Goal: Navigation & Orientation: Find specific page/section

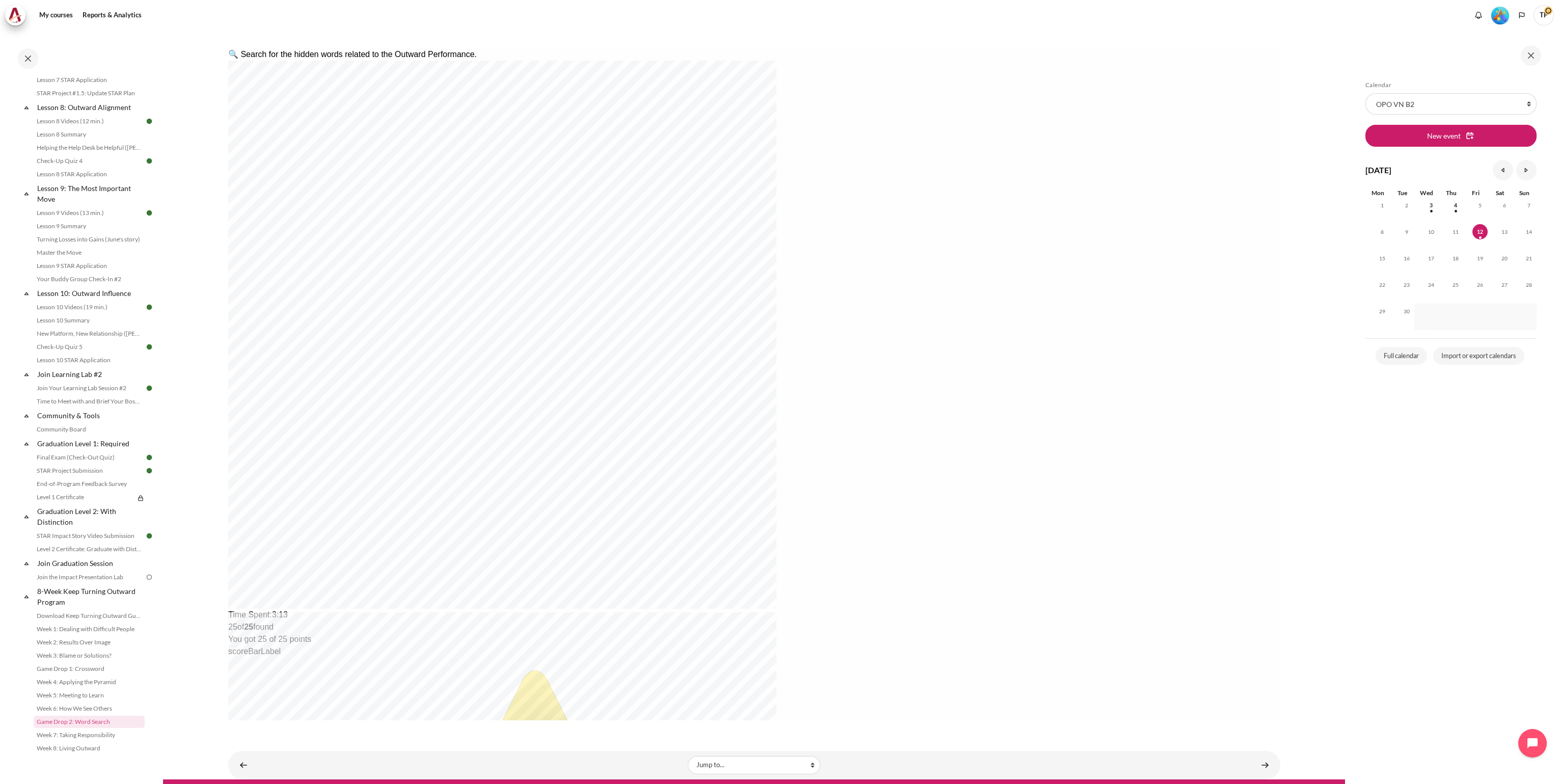
scroll to position [187, 0]
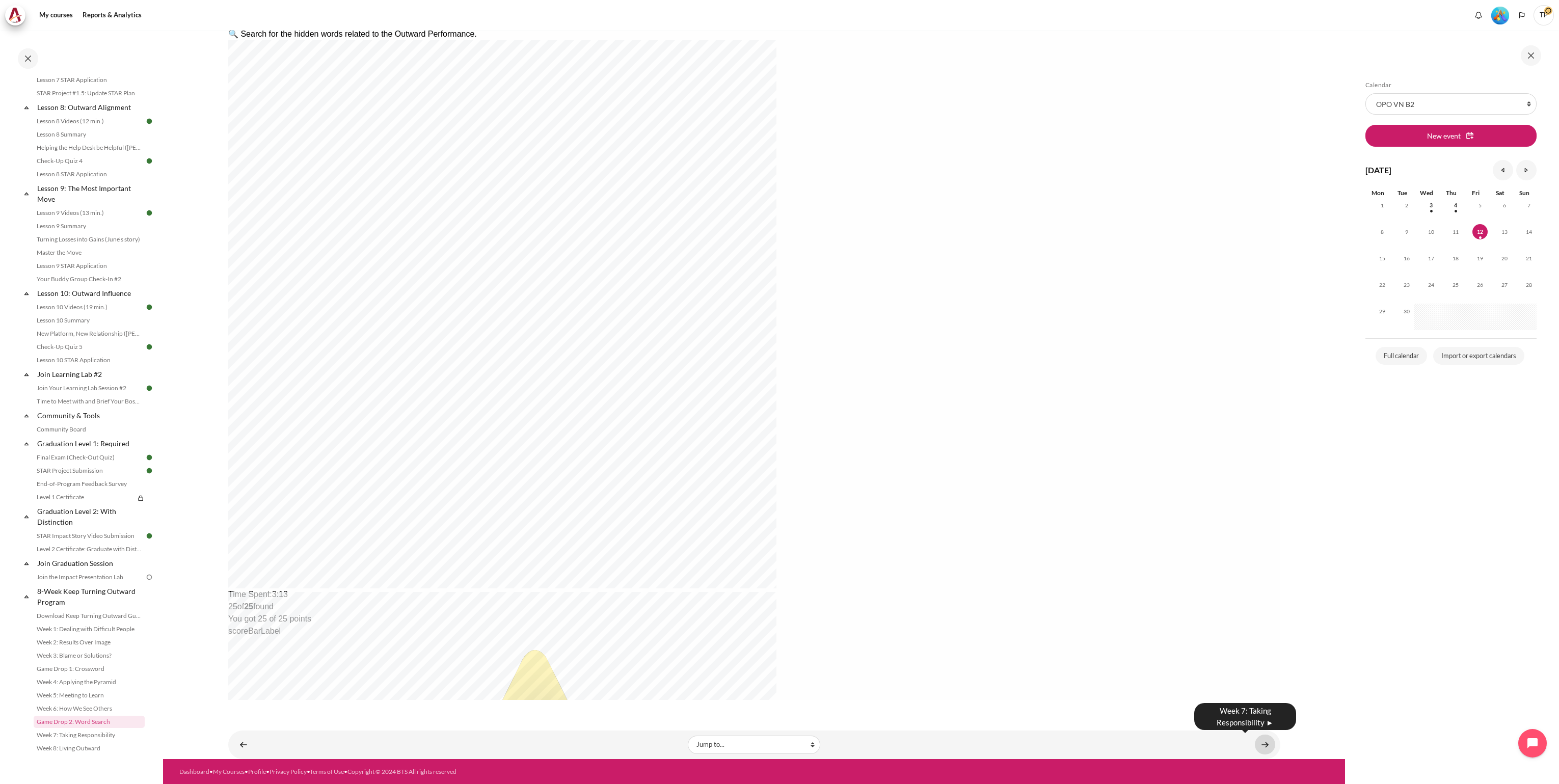
click at [1255, 742] on link "Content" at bounding box center [1265, 744] width 21 height 20
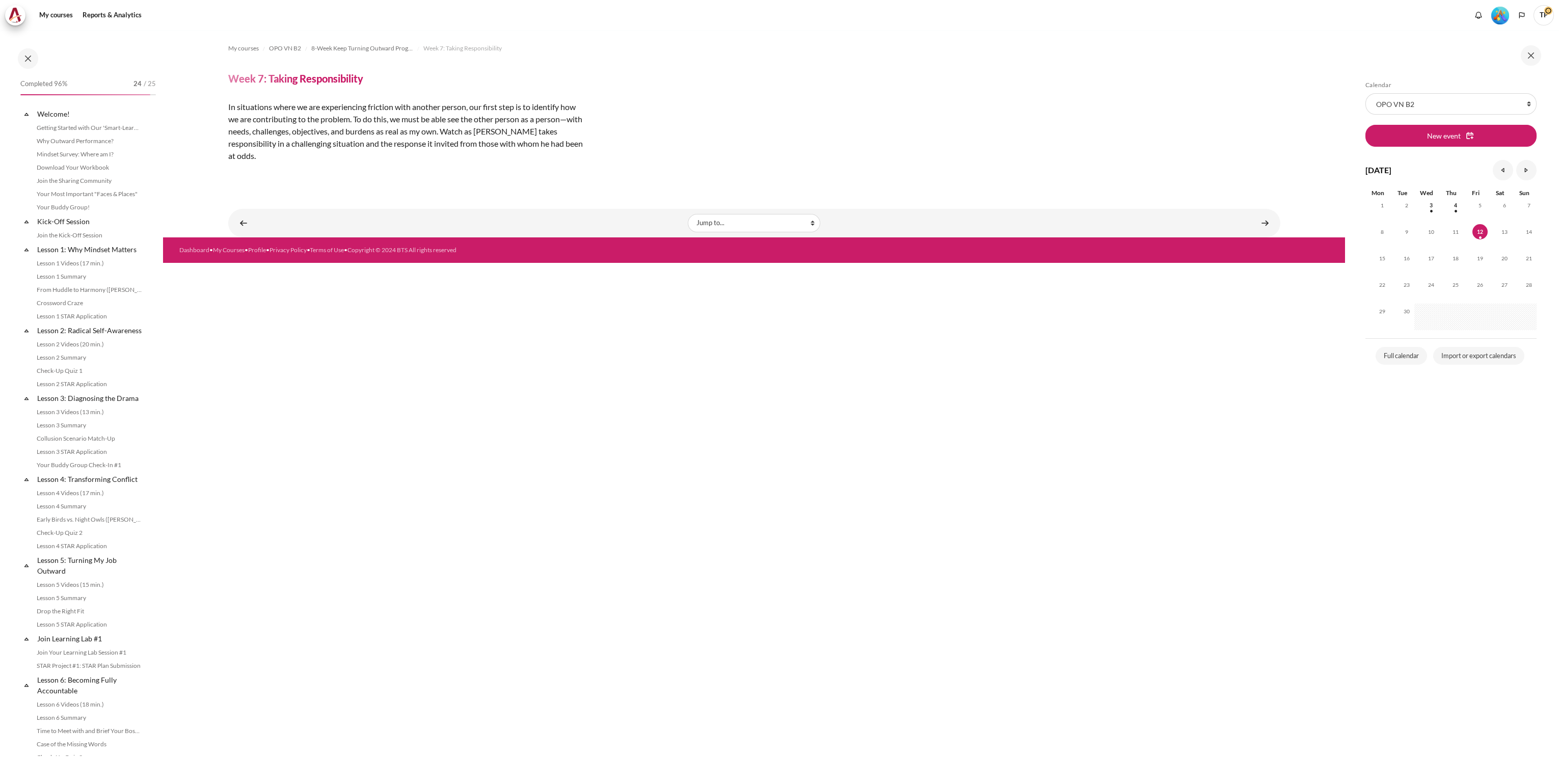
scroll to position [800, 0]
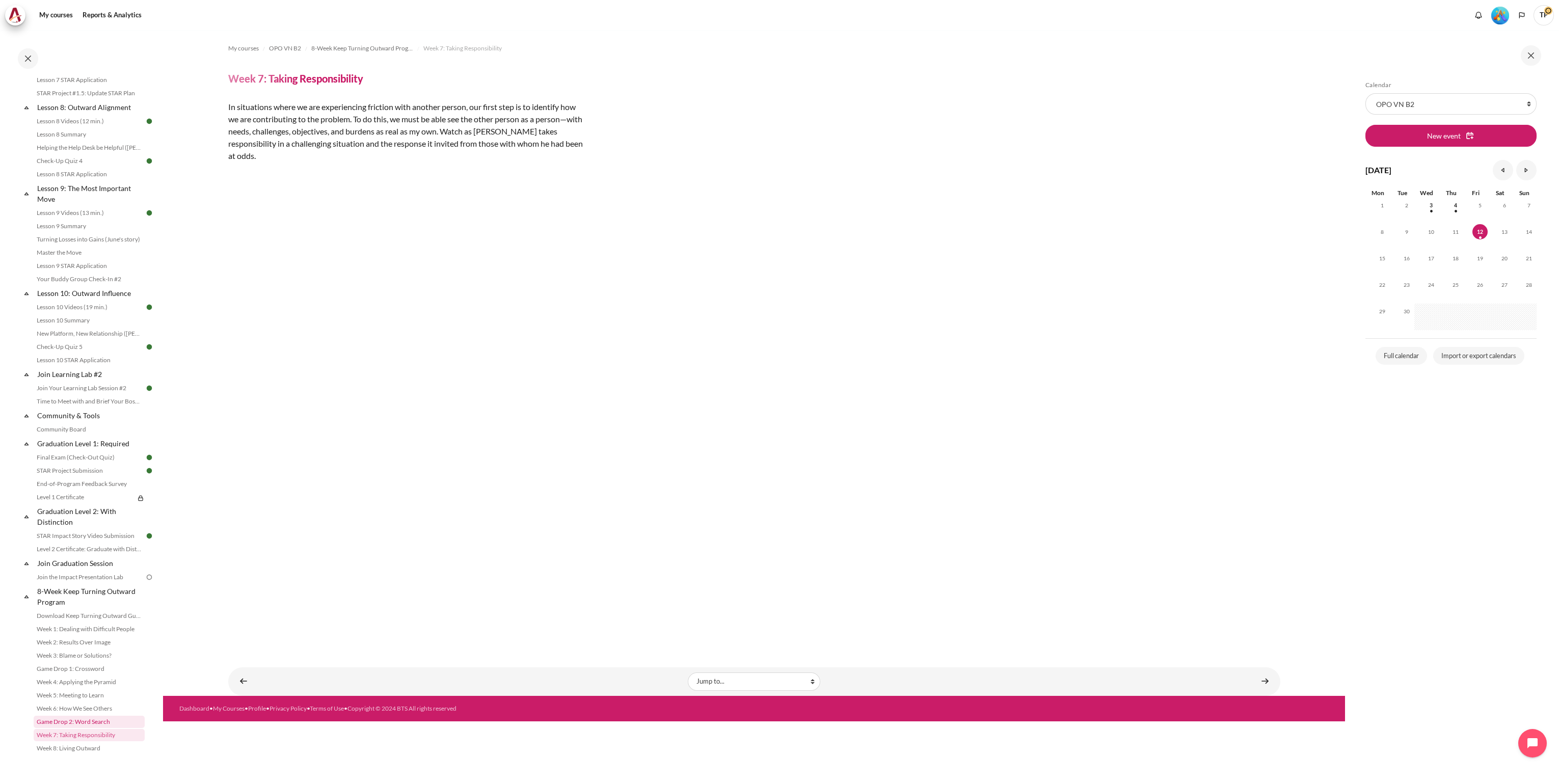
click at [73, 720] on link "Game Drop 2: Word Search" at bounding box center [90, 722] width 111 height 12
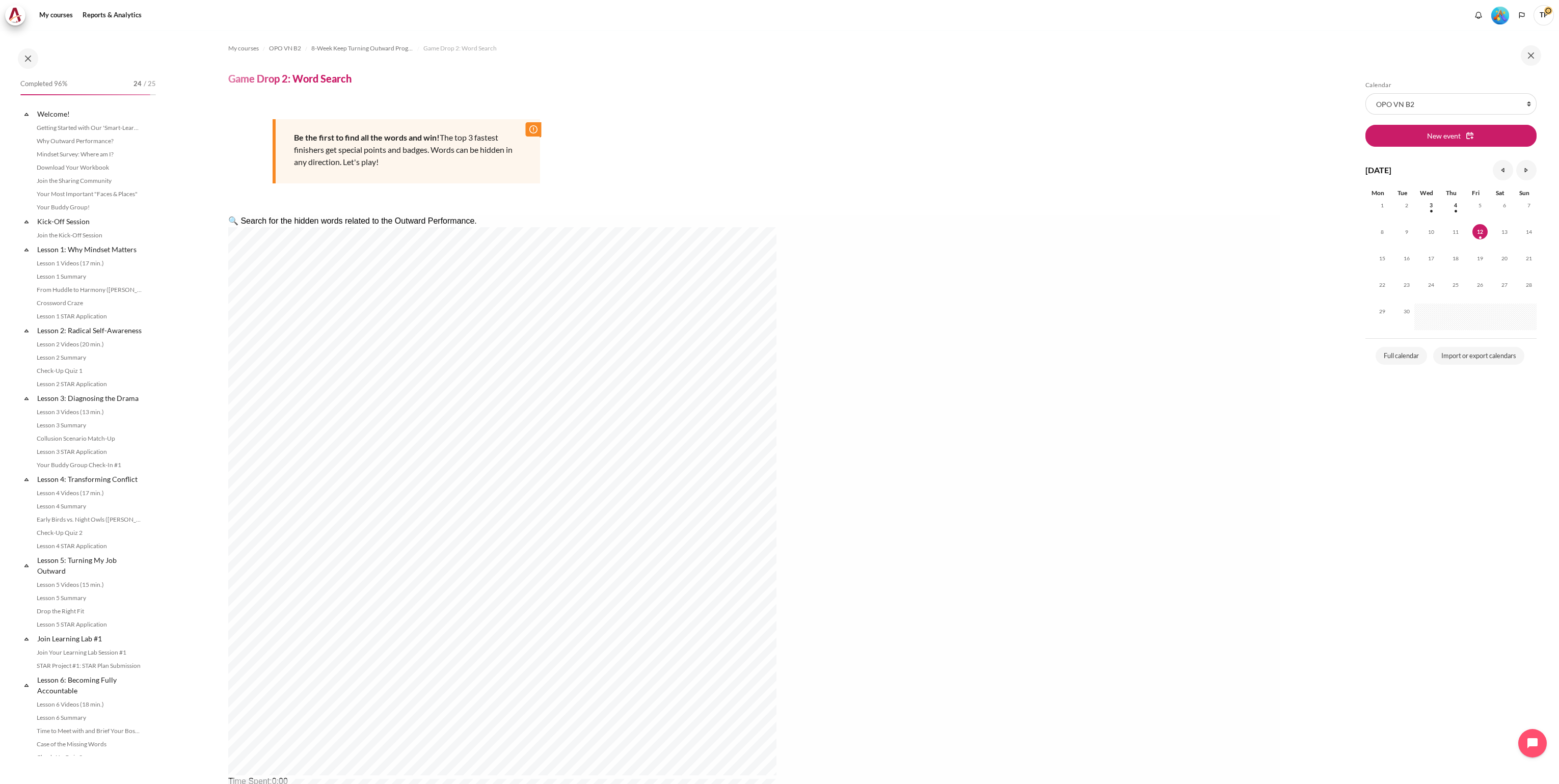
scroll to position [800, 0]
click at [1190, 99] on div "My courses OPO VN B2 8-Week Keep Turning Outward Program Game Drop 2: Word Sear…" at bounding box center [754, 442] width 1052 height 824
click at [1503, 15] on img "Level #5" at bounding box center [1500, 15] width 18 height 18
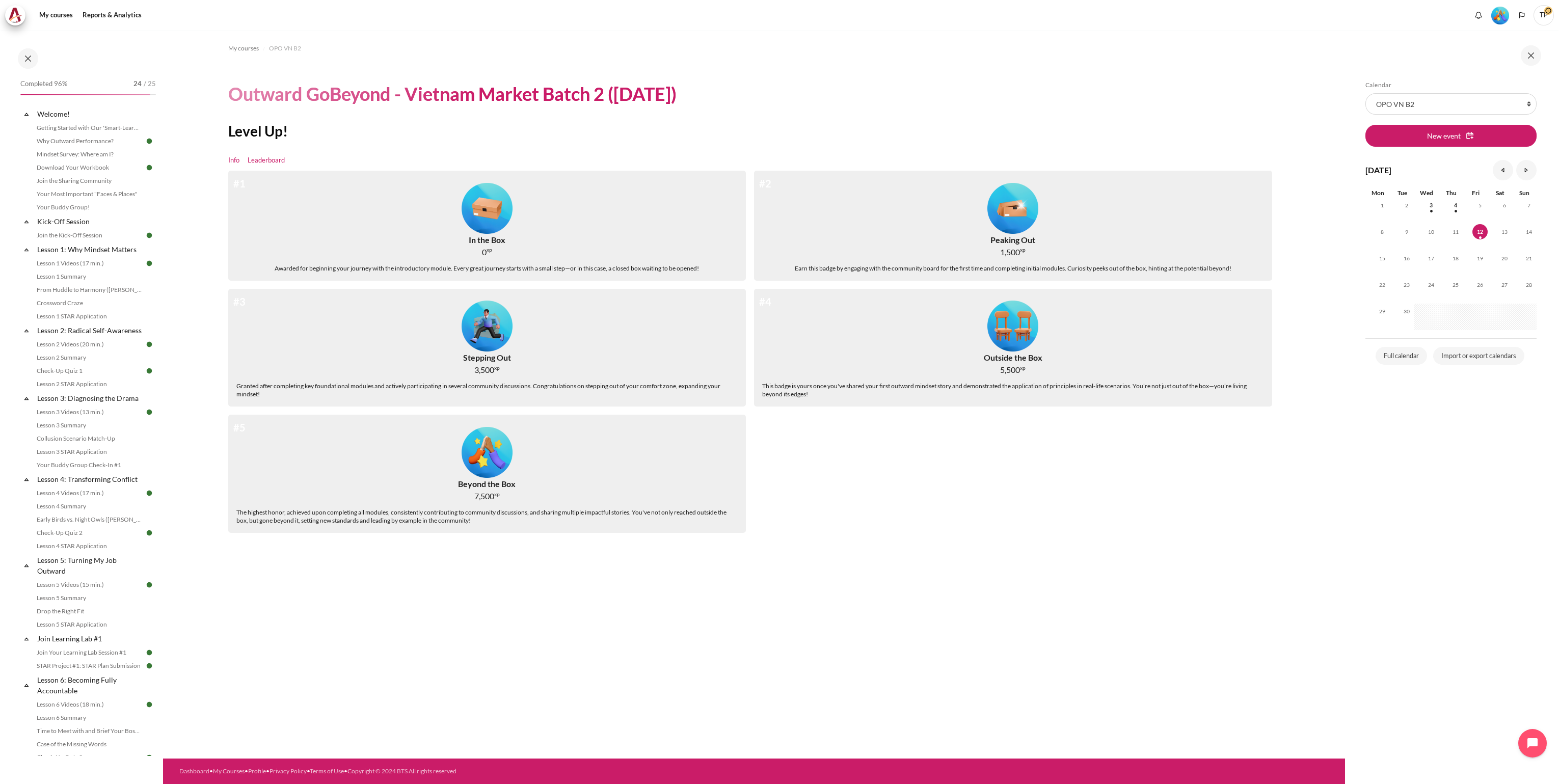
click at [267, 156] on link "Leaderboard" at bounding box center [266, 160] width 37 height 10
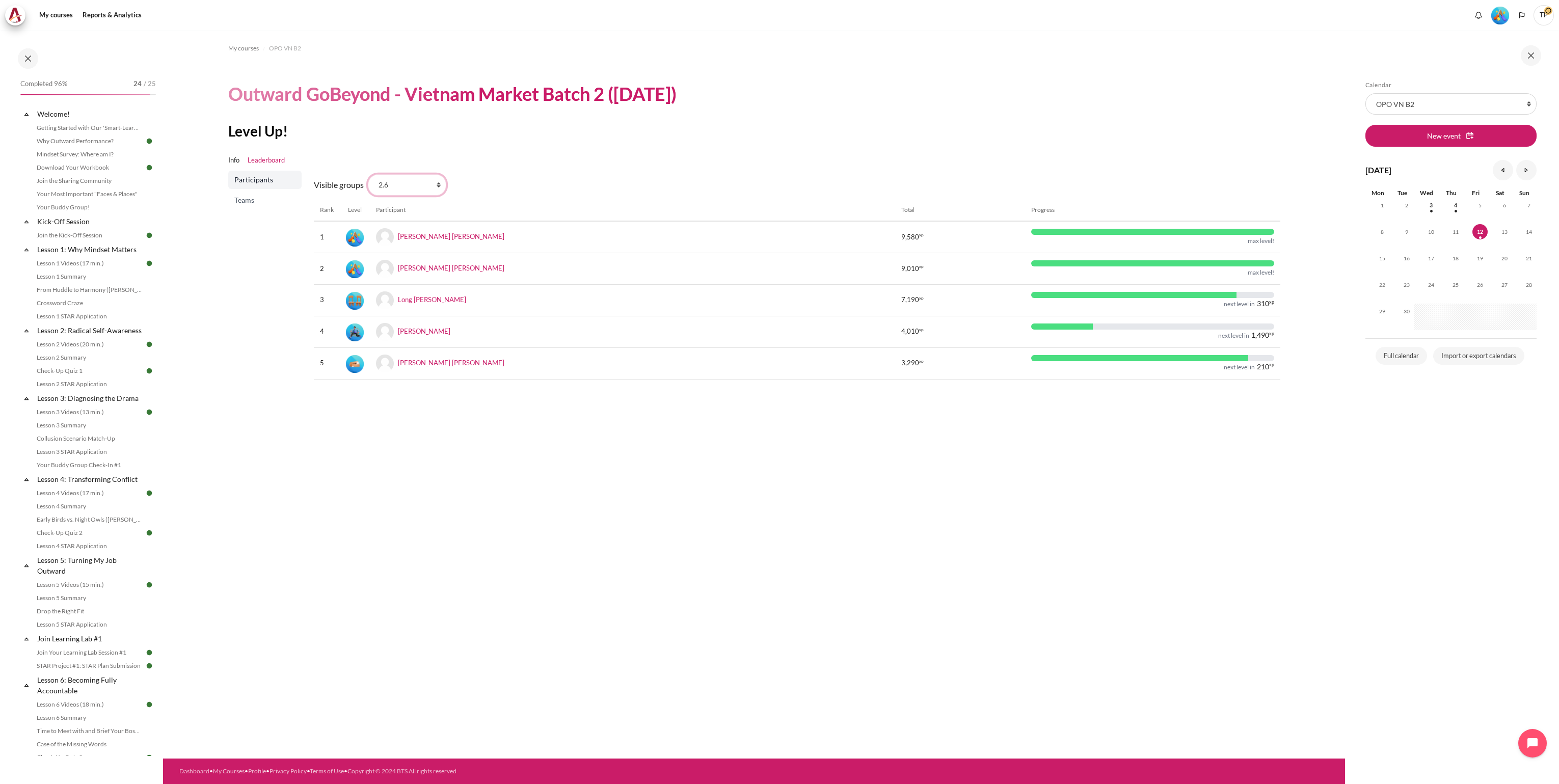
click at [435, 189] on select "All participants 2.7 2.1 2.2 2.3 2.4 2.5 2.6 2.8" at bounding box center [407, 185] width 79 height 21
select select "4950"
click at [368, 174] on select "All participants 2.7 2.1 2.2 2.3 2.4 2.5 2.6 2.8" at bounding box center [407, 185] width 79 height 21
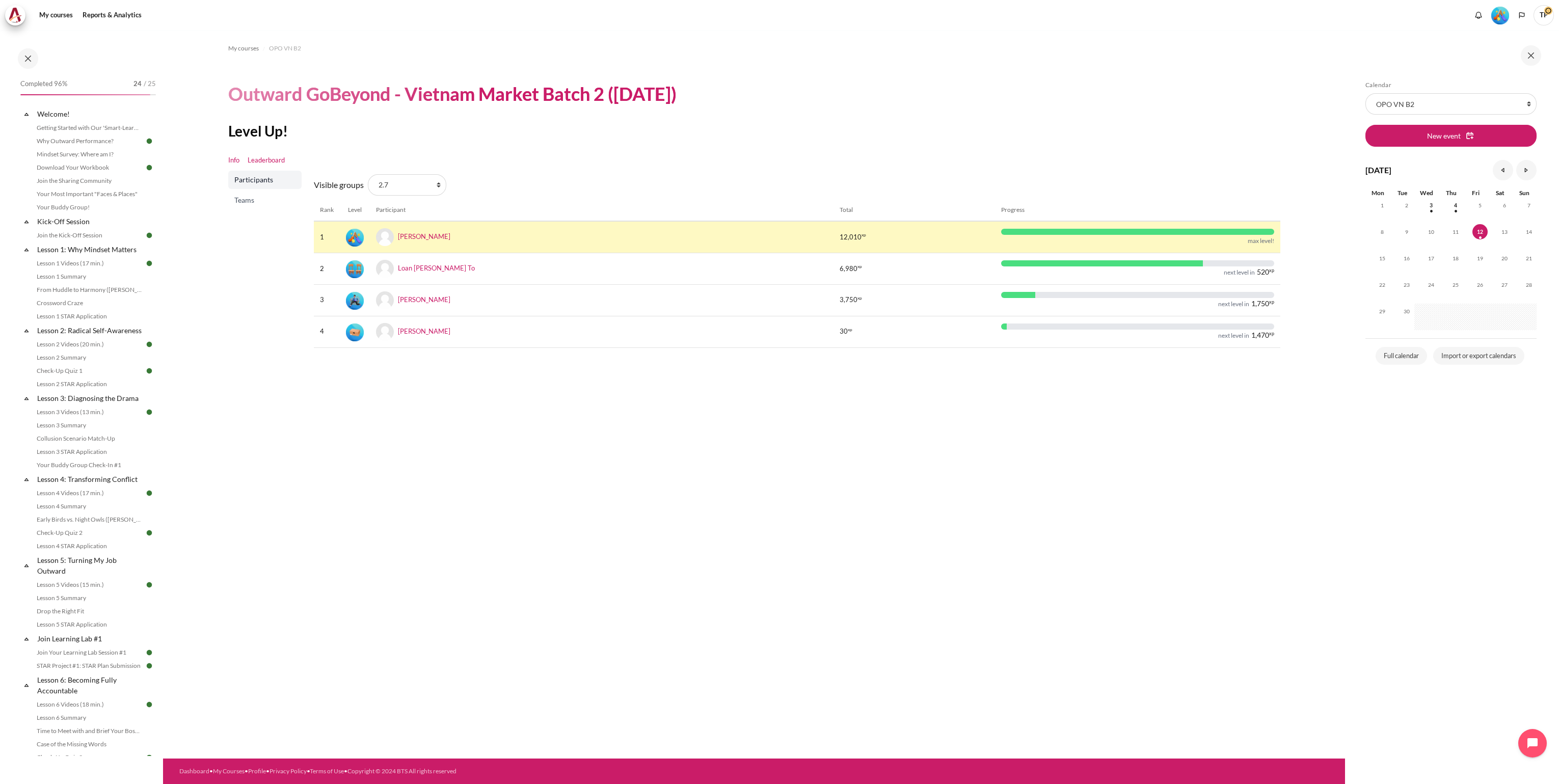
click at [234, 159] on link "Info" at bounding box center [234, 160] width 11 height 10
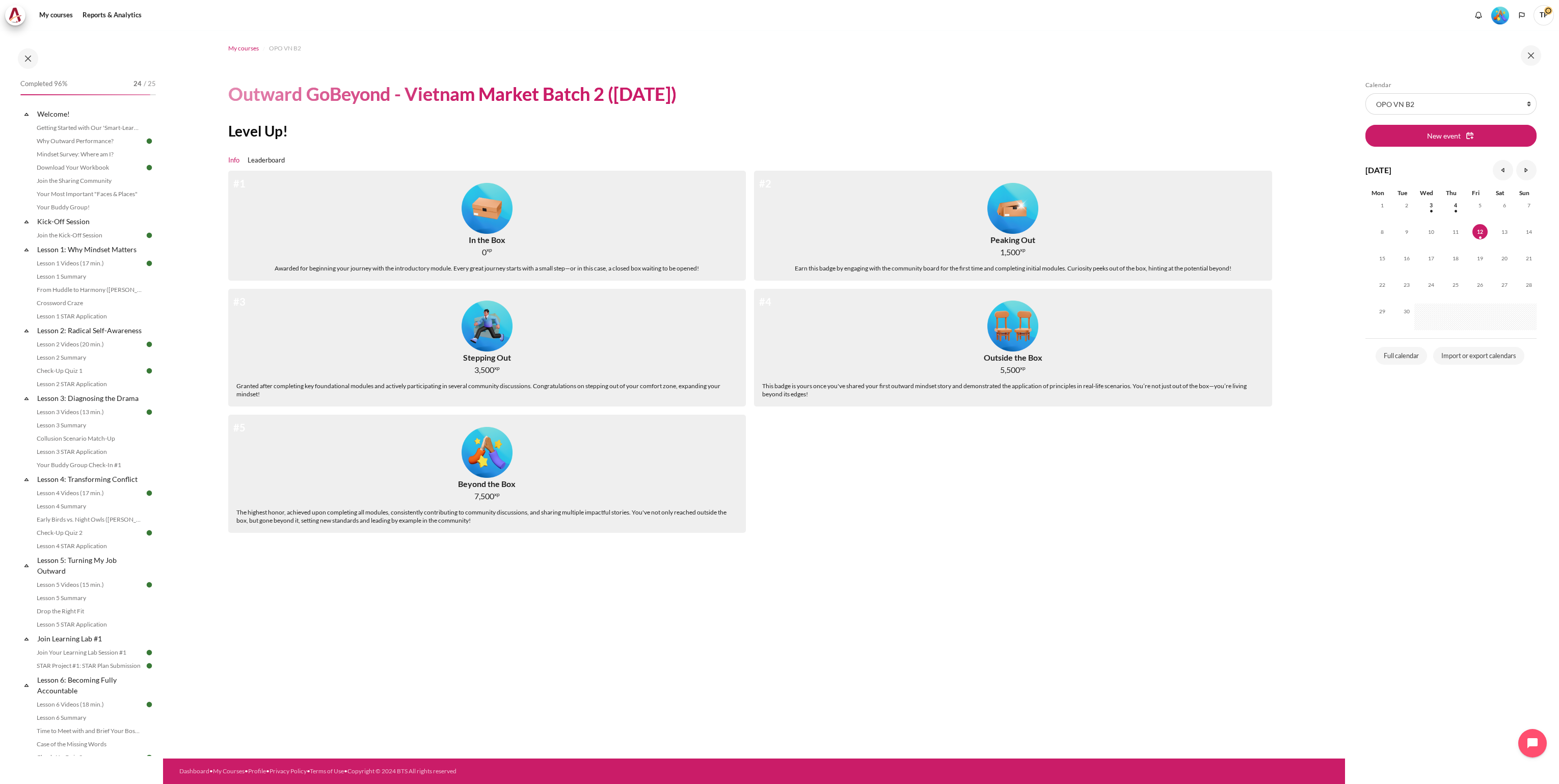
click at [241, 48] on span "My courses" at bounding box center [243, 48] width 31 height 9
